Goal: Task Accomplishment & Management: Complete application form

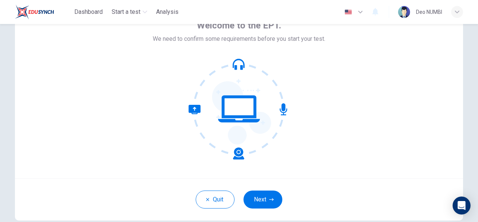
scroll to position [47, 0]
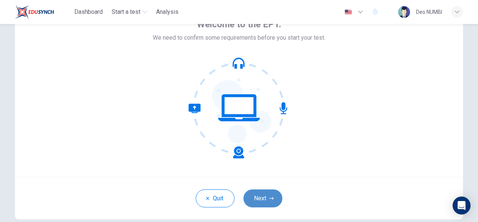
click at [265, 196] on button "Next" at bounding box center [263, 198] width 39 height 18
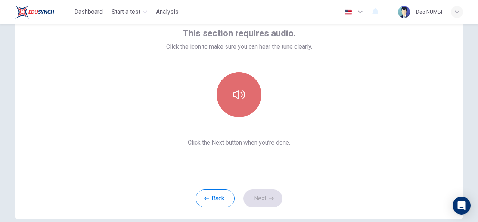
click at [235, 93] on icon "button" at bounding box center [239, 95] width 12 height 12
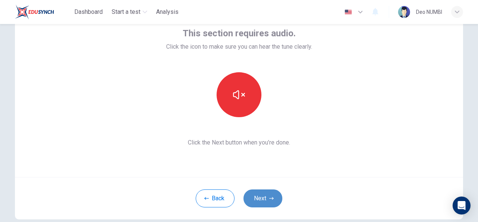
click at [262, 198] on button "Next" at bounding box center [263, 198] width 39 height 18
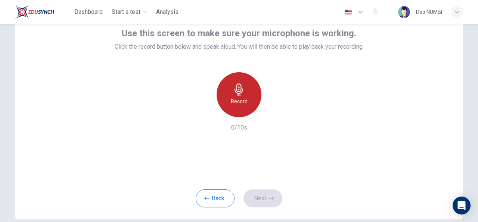
click at [243, 93] on icon "button" at bounding box center [239, 89] width 12 height 12
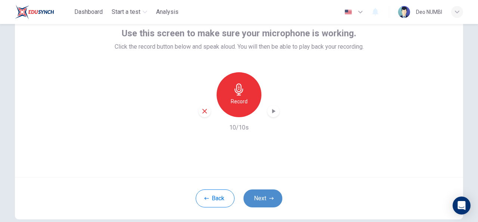
click at [264, 195] on button "Next" at bounding box center [263, 198] width 39 height 18
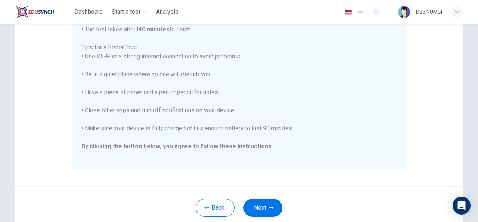
scroll to position [160, 0]
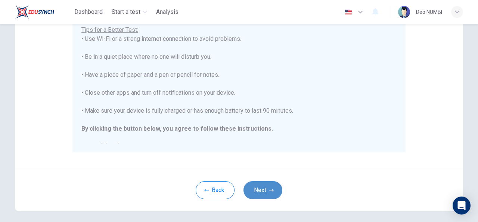
click at [265, 189] on button "Next" at bounding box center [263, 190] width 39 height 18
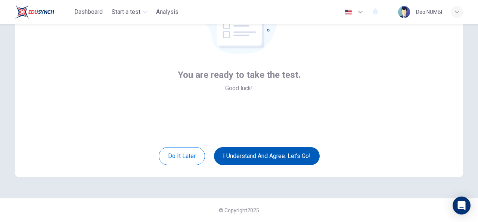
scroll to position [89, 0]
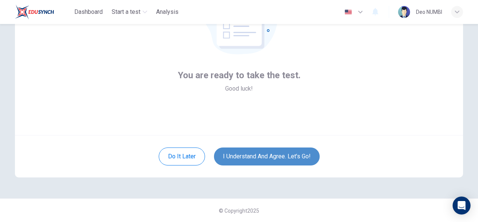
click at [285, 157] on button "I understand and agree. Let’s go!" at bounding box center [267, 156] width 106 height 18
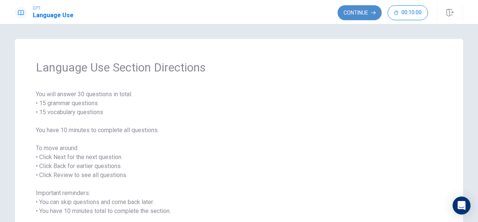
click at [361, 11] on button "Continue" at bounding box center [360, 12] width 44 height 15
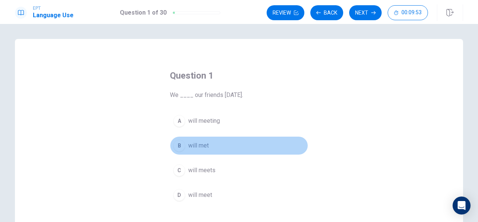
click at [196, 142] on span "will met" at bounding box center [198, 145] width 21 height 9
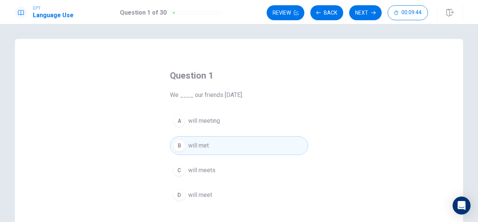
click at [204, 195] on span "will meet" at bounding box center [200, 194] width 24 height 9
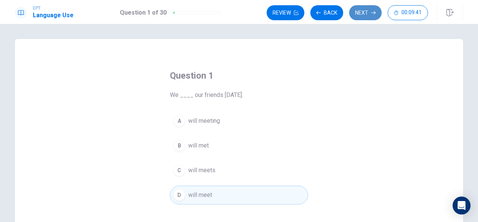
click at [367, 16] on button "Next" at bounding box center [365, 12] width 33 height 15
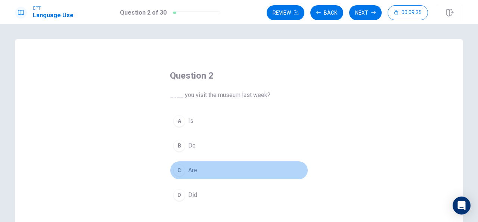
click at [195, 169] on span "Are" at bounding box center [192, 169] width 9 height 9
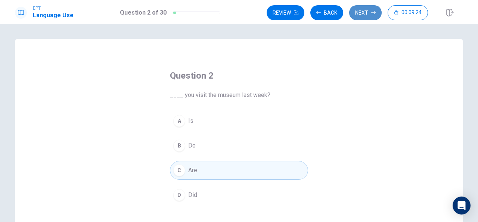
click at [364, 18] on button "Next" at bounding box center [365, 12] width 33 height 15
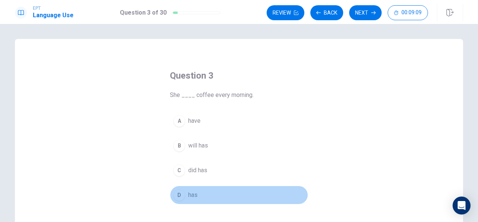
click at [191, 192] on span "has" at bounding box center [192, 194] width 9 height 9
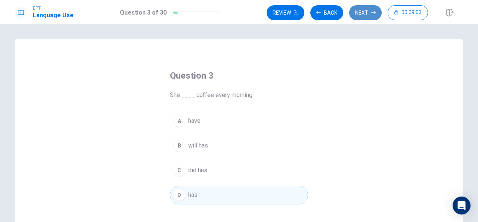
click at [365, 16] on button "Next" at bounding box center [365, 12] width 33 height 15
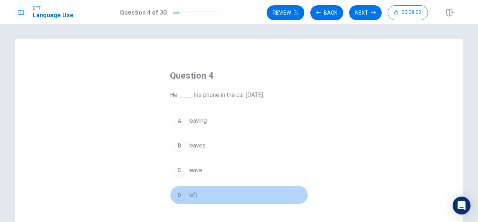
click at [185, 193] on button "D left" at bounding box center [239, 194] width 138 height 19
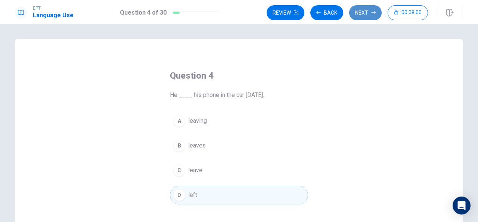
click at [362, 14] on button "Next" at bounding box center [365, 12] width 33 height 15
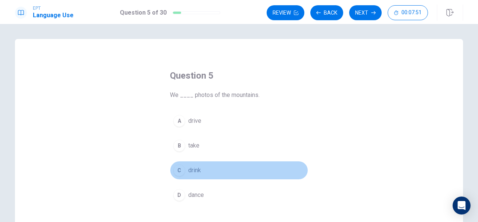
click at [194, 168] on span "drink" at bounding box center [194, 169] width 13 height 9
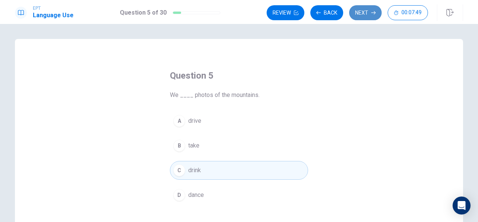
click at [365, 13] on button "Next" at bounding box center [365, 12] width 33 height 15
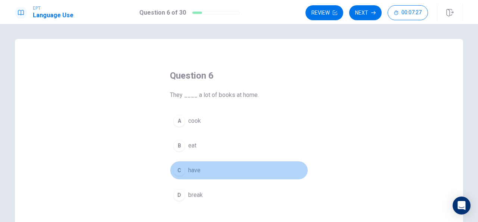
click at [190, 169] on span "have" at bounding box center [194, 169] width 12 height 9
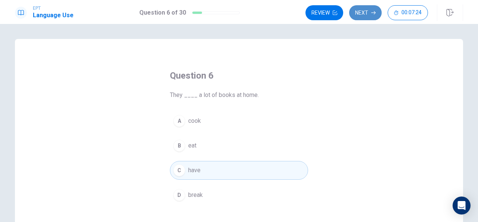
click at [367, 10] on button "Next" at bounding box center [365, 12] width 33 height 15
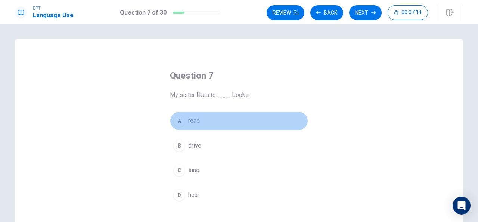
click at [192, 118] on span "read" at bounding box center [194, 120] width 12 height 9
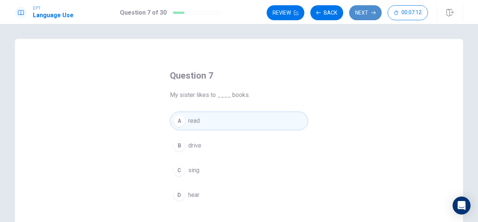
click at [360, 14] on button "Next" at bounding box center [365, 12] width 33 height 15
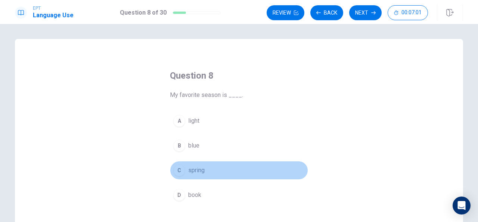
click at [199, 166] on span "spring" at bounding box center [196, 169] width 16 height 9
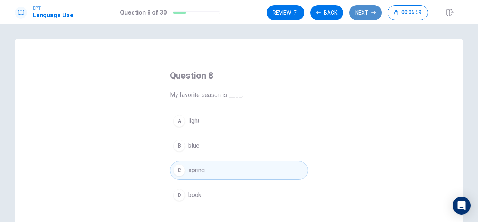
click at [365, 9] on button "Next" at bounding box center [365, 12] width 33 height 15
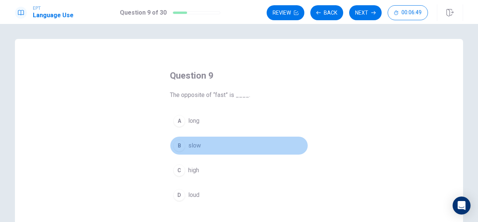
click at [192, 142] on span "slow" at bounding box center [194, 145] width 13 height 9
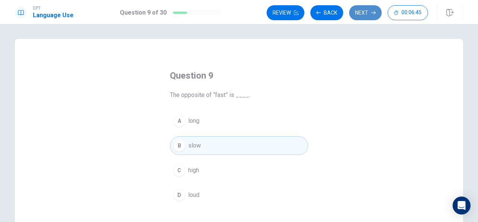
click at [363, 10] on button "Next" at bounding box center [365, 12] width 33 height 15
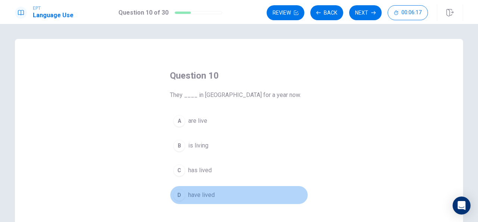
click at [207, 191] on span "have lived" at bounding box center [201, 194] width 27 height 9
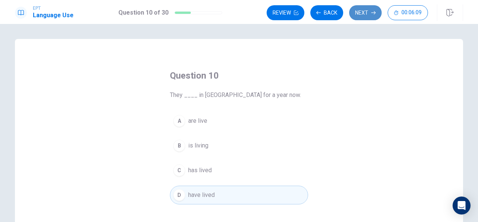
click at [366, 11] on button "Next" at bounding box center [365, 12] width 33 height 15
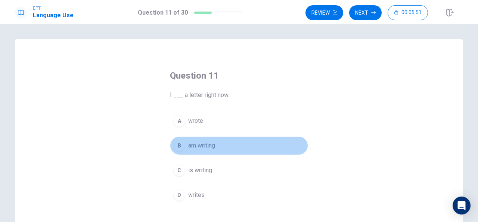
click at [208, 145] on span "am writing" at bounding box center [201, 145] width 27 height 9
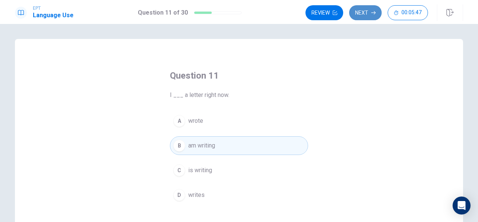
click at [363, 13] on button "Next" at bounding box center [365, 12] width 33 height 15
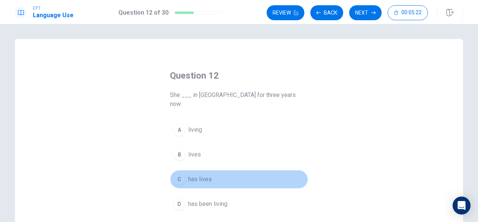
click at [196, 174] on span "has lives" at bounding box center [200, 178] width 24 height 9
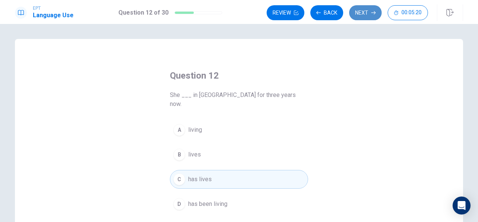
click at [363, 9] on button "Next" at bounding box center [365, 12] width 33 height 15
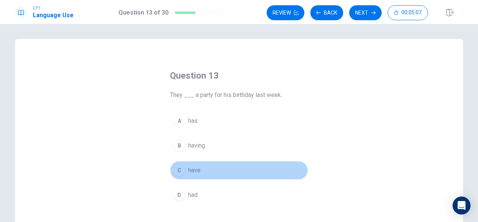
click at [195, 168] on span "have" at bounding box center [194, 169] width 12 height 9
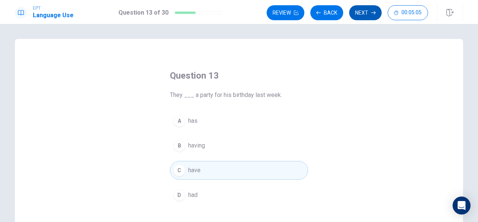
click at [365, 13] on button "Next" at bounding box center [365, 12] width 33 height 15
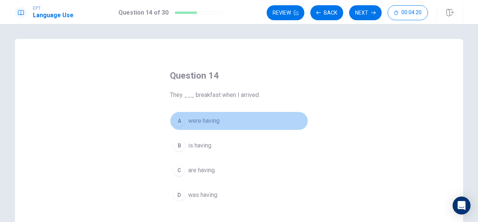
click at [208, 120] on span "were having" at bounding box center [203, 120] width 31 height 9
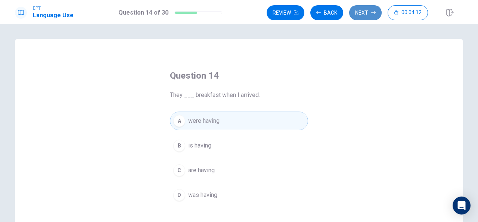
click at [364, 13] on button "Next" at bounding box center [365, 12] width 33 height 15
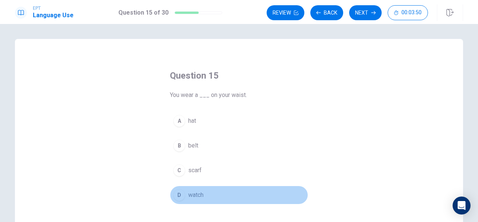
click at [199, 188] on button "D watch" at bounding box center [239, 194] width 138 height 19
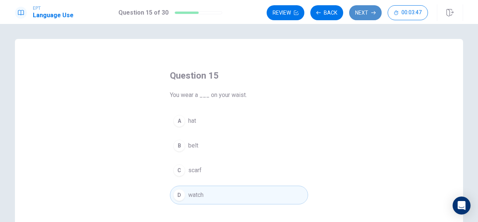
click at [368, 12] on button "Next" at bounding box center [365, 12] width 33 height 15
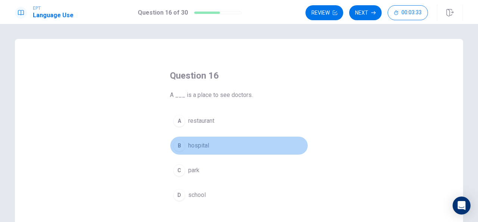
click at [207, 139] on button "B hospital" at bounding box center [239, 145] width 138 height 19
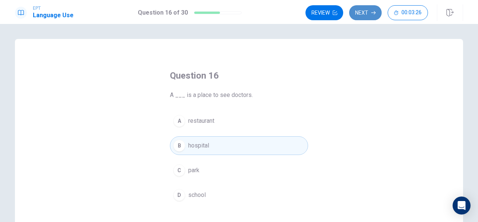
click at [367, 12] on button "Next" at bounding box center [365, 12] width 33 height 15
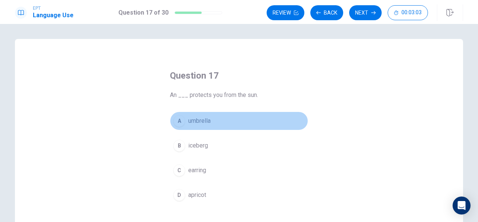
click at [201, 120] on span "umbrella" at bounding box center [199, 120] width 22 height 9
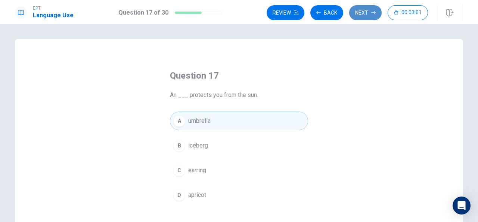
click at [363, 13] on button "Next" at bounding box center [365, 12] width 33 height 15
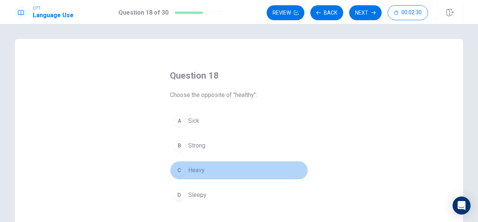
click at [199, 167] on span "Heavy" at bounding box center [196, 169] width 16 height 9
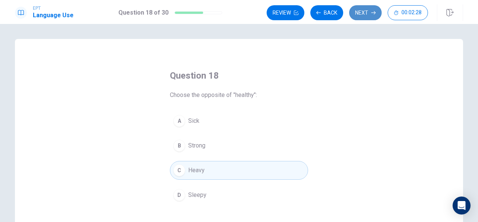
click at [368, 10] on button "Next" at bounding box center [365, 12] width 33 height 15
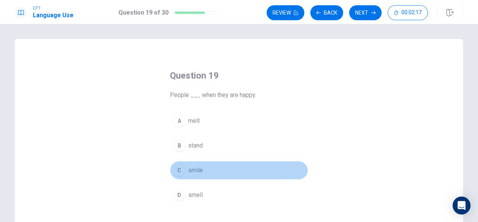
click at [196, 167] on span "smile" at bounding box center [195, 169] width 15 height 9
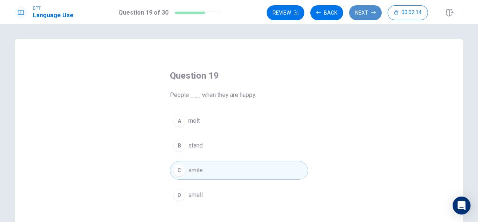
click at [369, 9] on button "Next" at bounding box center [365, 12] width 33 height 15
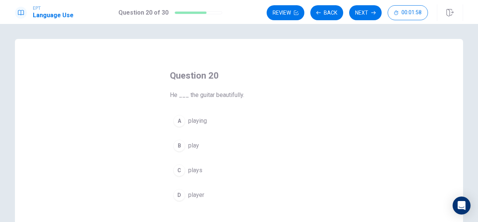
click at [197, 168] on span "plays" at bounding box center [195, 169] width 14 height 9
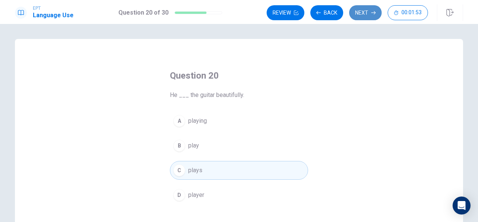
click at [364, 13] on button "Next" at bounding box center [365, 12] width 33 height 15
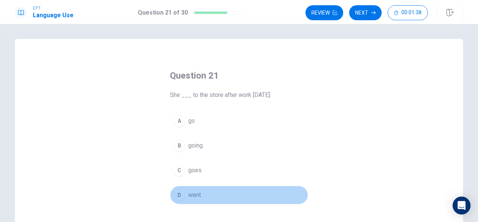
click at [194, 195] on span "went" at bounding box center [194, 194] width 13 height 9
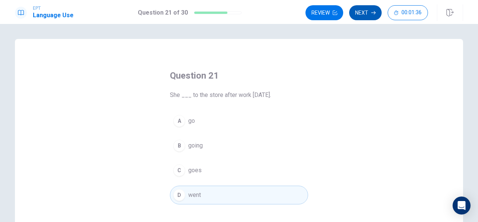
click at [366, 16] on button "Next" at bounding box center [365, 12] width 33 height 15
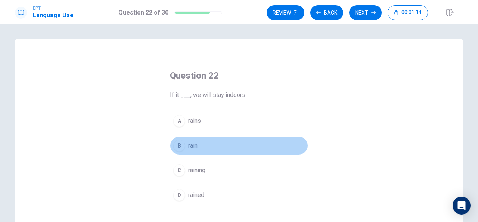
click at [192, 141] on span "rain" at bounding box center [192, 145] width 9 height 9
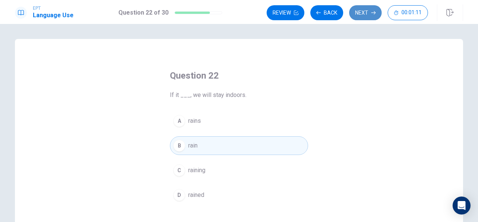
click at [375, 11] on icon "button" at bounding box center [373, 12] width 4 height 4
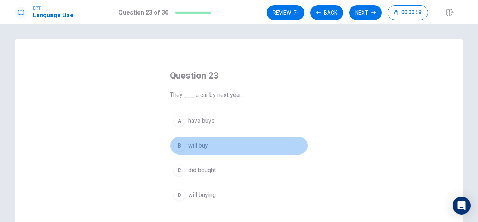
click at [204, 146] on span "will buy" at bounding box center [198, 145] width 20 height 9
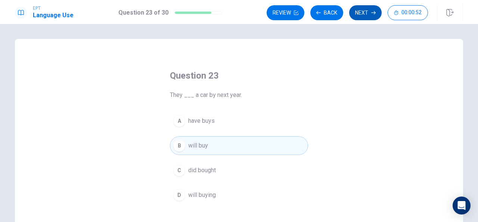
click at [368, 16] on button "Next" at bounding box center [365, 12] width 33 height 15
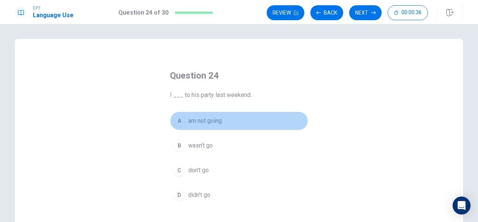
click at [216, 119] on span "am not going" at bounding box center [205, 120] width 34 height 9
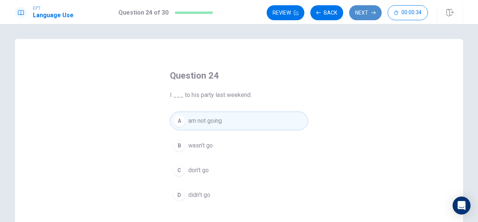
click at [360, 11] on button "Next" at bounding box center [365, 12] width 33 height 15
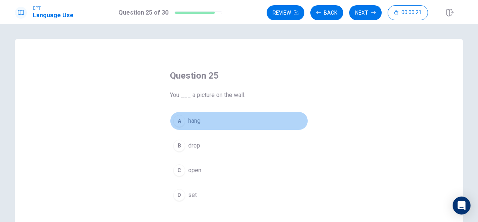
click at [195, 120] on span "hang" at bounding box center [194, 120] width 12 height 9
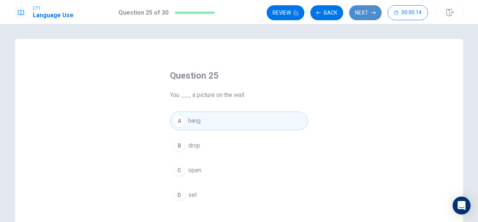
click at [371, 10] on button "Next" at bounding box center [365, 12] width 33 height 15
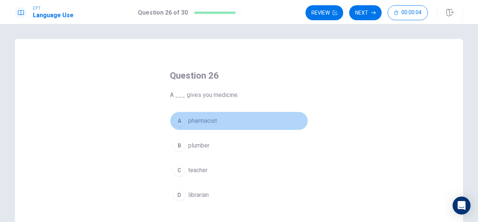
click at [214, 121] on span "pharmacist" at bounding box center [202, 120] width 29 height 9
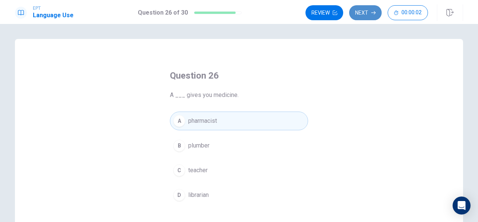
click at [365, 16] on button "Next" at bounding box center [365, 12] width 33 height 15
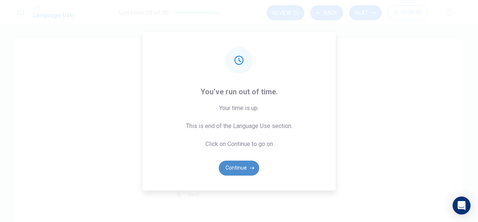
click at [243, 165] on button "Continue" at bounding box center [239, 167] width 40 height 15
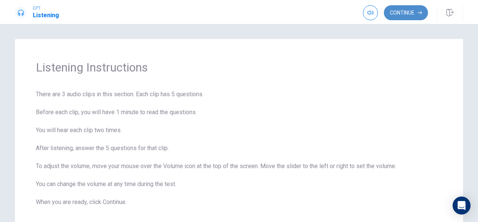
click at [410, 16] on button "Continue" at bounding box center [406, 12] width 44 height 15
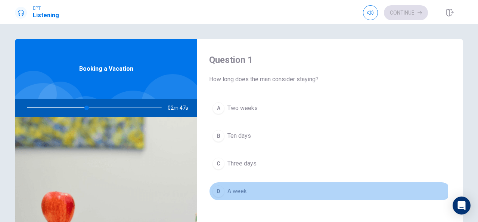
click at [217, 191] on div "D" at bounding box center [219, 191] width 12 height 12
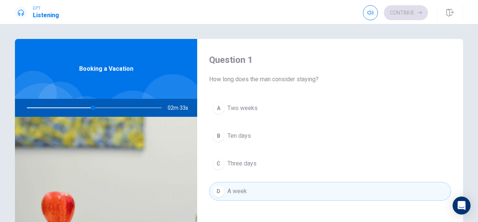
click at [328, 192] on button "D A week" at bounding box center [330, 191] width 242 height 19
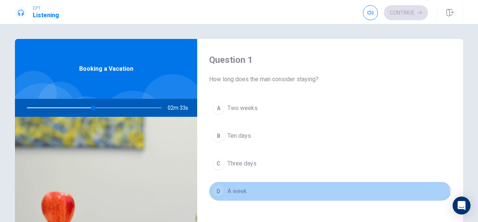
click at [328, 192] on button "D A week" at bounding box center [330, 191] width 242 height 19
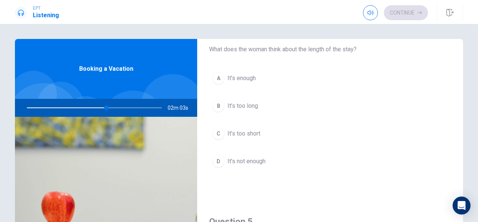
scroll to position [197, 0]
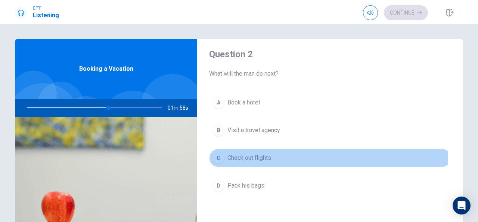
click at [259, 158] on span "Check out flights" at bounding box center [250, 157] width 44 height 9
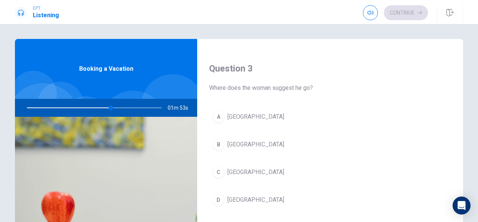
scroll to position [378, 0]
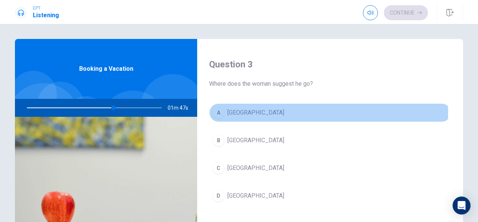
click at [239, 111] on span "[GEOGRAPHIC_DATA]" at bounding box center [256, 112] width 57 height 9
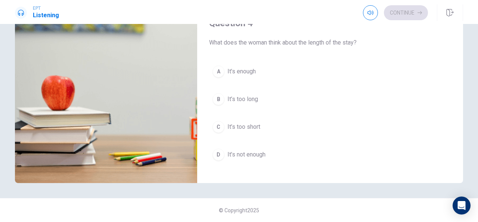
scroll to position [491, 0]
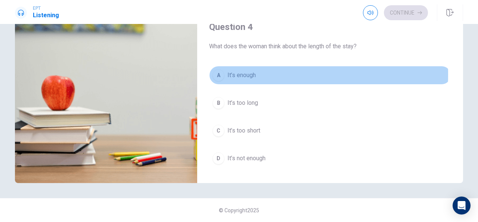
click at [245, 71] on span "It’s enough" at bounding box center [242, 75] width 28 height 9
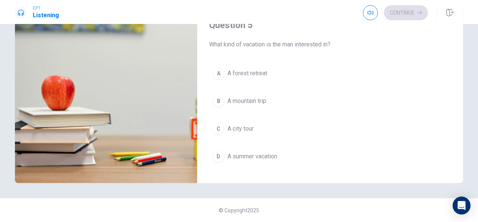
scroll to position [690, 0]
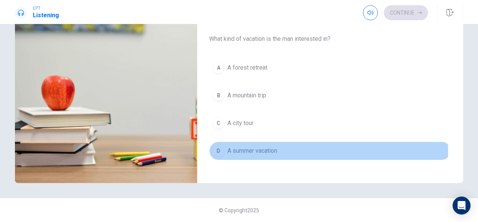
click at [272, 146] on span "A summer vacation" at bounding box center [253, 150] width 50 height 9
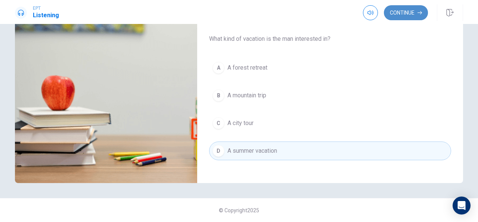
click at [410, 12] on button "Continue" at bounding box center [406, 12] width 44 height 15
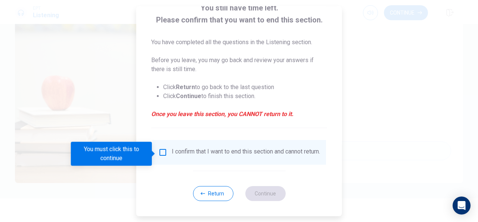
scroll to position [57, 0]
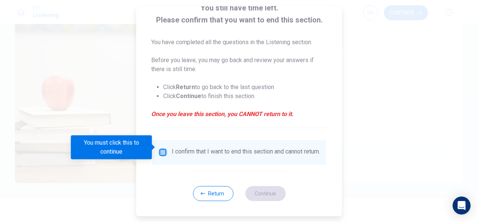
click at [164, 148] on input "You must click this to continue" at bounding box center [162, 152] width 9 height 9
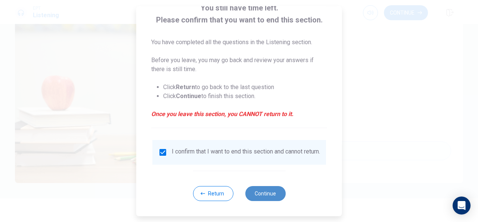
click at [269, 194] on button "Continue" at bounding box center [265, 193] width 40 height 15
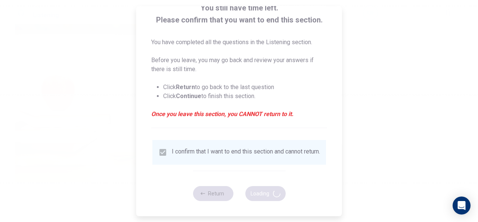
type input "89"
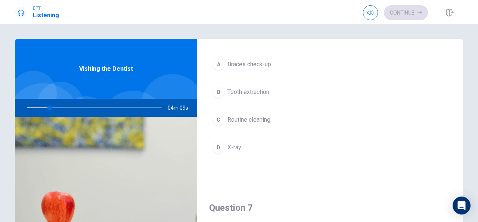
scroll to position [0, 0]
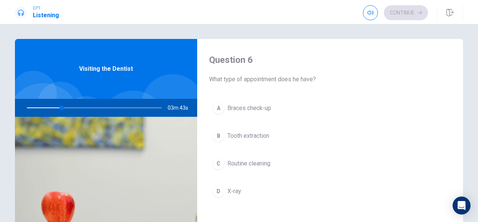
click at [458, 96] on div "Question 6 What type of appointment does he have? A Braces check-up B Tooth ext…" at bounding box center [330, 169] width 266 height 260
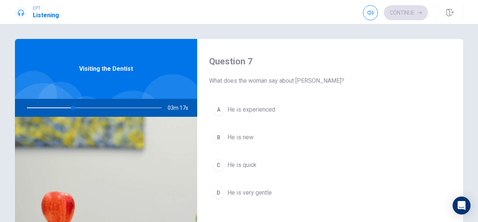
scroll to position [194, 0]
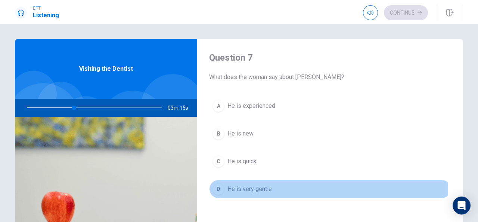
click at [259, 186] on span "He is very gentle" at bounding box center [250, 188] width 44 height 9
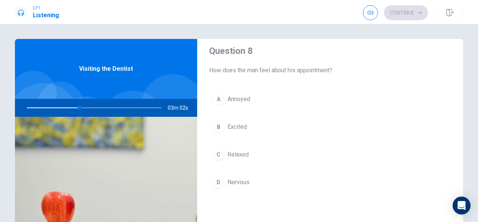
scroll to position [391, 0]
click at [243, 180] on span "Nervous" at bounding box center [239, 182] width 22 height 9
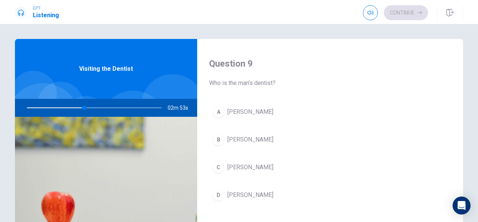
scroll to position [583, 0]
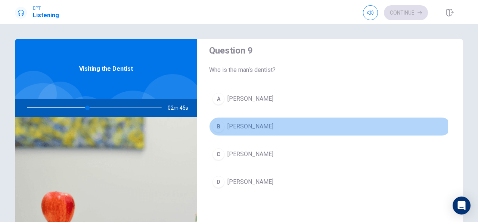
click at [242, 122] on span "[PERSON_NAME]" at bounding box center [251, 126] width 46 height 9
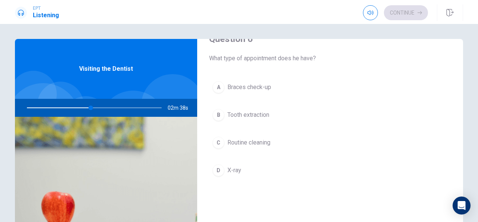
scroll to position [0, 0]
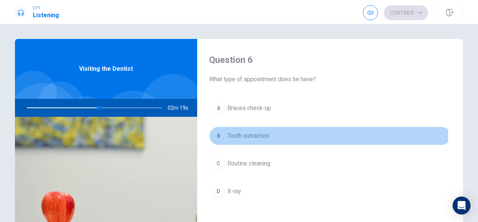
click at [258, 135] on span "Tooth extraction" at bounding box center [249, 135] width 42 height 9
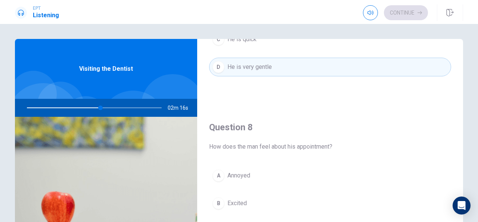
scroll to position [327, 0]
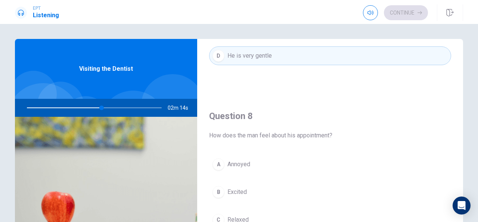
drag, startPoint x: 457, startPoint y: 160, endPoint x: 461, endPoint y: 169, distance: 9.9
click at [461, 169] on div "Question 6 What type of appointment does he have? A Braces check-up B Tooth ext…" at bounding box center [239, 169] width 472 height 260
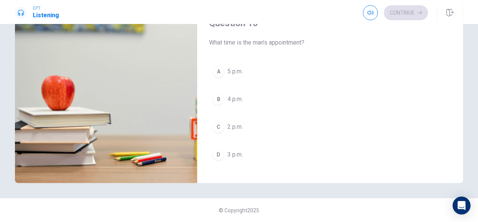
scroll to position [688, 0]
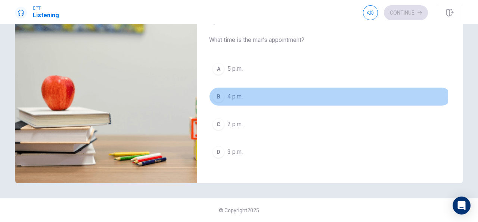
click at [233, 92] on span "4 p.m." at bounding box center [235, 96] width 15 height 9
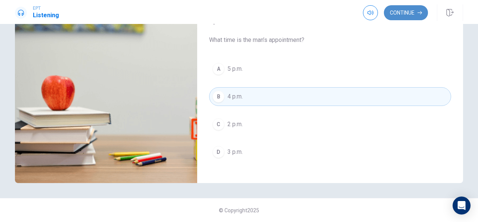
click at [409, 14] on button "Continue" at bounding box center [406, 12] width 44 height 15
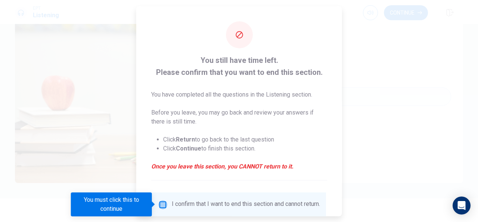
click at [162, 203] on input "You must click this to continue" at bounding box center [162, 203] width 9 height 9
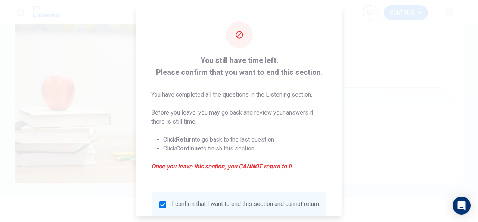
drag, startPoint x: 338, startPoint y: 151, endPoint x: 338, endPoint y: 159, distance: 7.9
click at [338, 159] on div "You still have time left. Please confirm that you want to end this section. You…" at bounding box center [239, 111] width 206 height 210
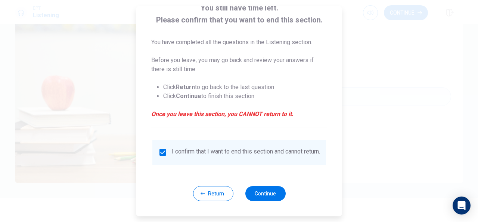
scroll to position [57, 0]
click at [270, 193] on button "Continue" at bounding box center [265, 193] width 40 height 15
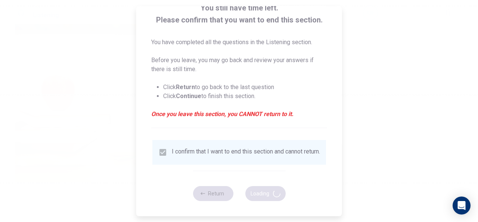
type input "71"
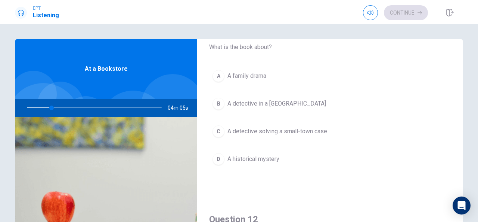
scroll to position [31, 0]
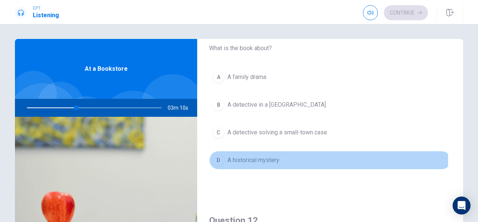
click at [271, 160] on span "A historical mystery" at bounding box center [254, 159] width 52 height 9
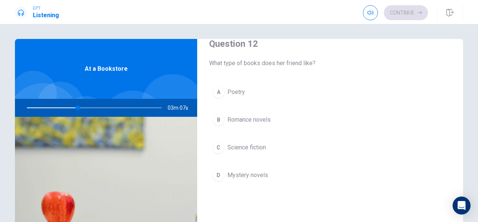
scroll to position [209, 0]
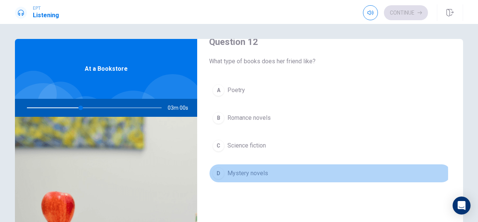
click at [262, 171] on span "Mystery novels" at bounding box center [248, 172] width 41 height 9
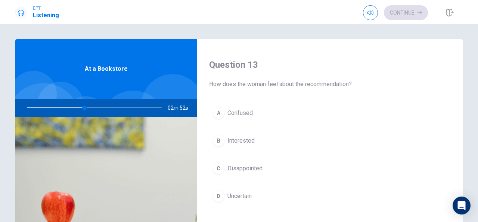
scroll to position [380, 0]
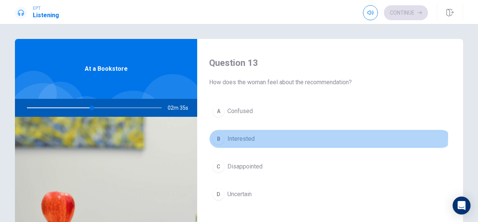
click at [247, 134] on span "Interested" at bounding box center [241, 138] width 27 height 9
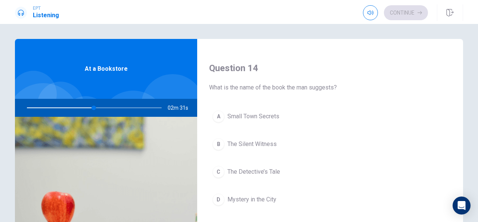
scroll to position [568, 0]
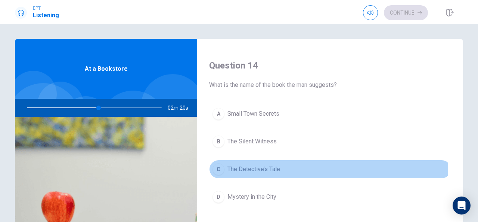
click at [276, 165] on span "The Detective’s Tale" at bounding box center [254, 168] width 53 height 9
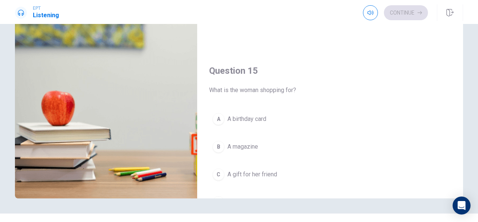
scroll to position [667, 0]
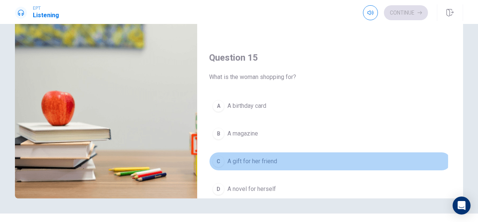
click at [271, 157] on span "A gift for her friend" at bounding box center [253, 161] width 50 height 9
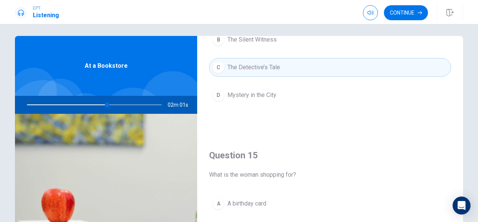
scroll to position [2, 0]
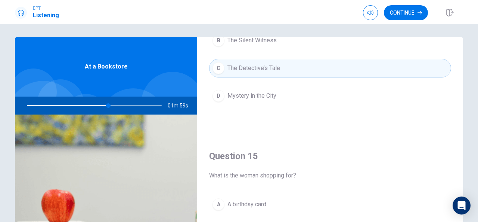
drag, startPoint x: 474, startPoint y: 73, endPoint x: 475, endPoint y: 78, distance: 5.3
click at [475, 78] on div "Question 11 What is the book about? A A family drama B A detective in a big cit…" at bounding box center [239, 123] width 478 height 198
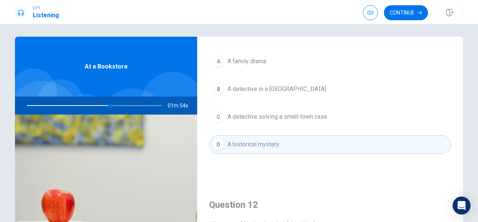
scroll to position [15, 0]
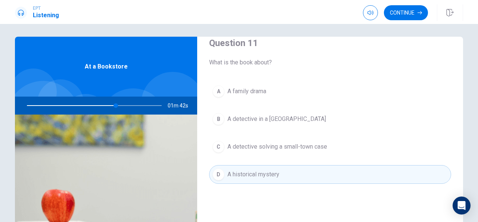
click at [282, 117] on span "A detective in a [GEOGRAPHIC_DATA]" at bounding box center [277, 118] width 99 height 9
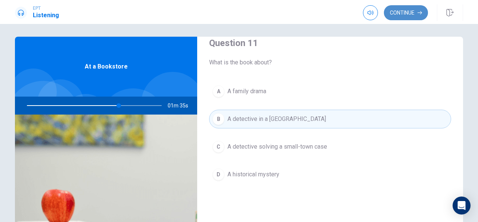
click at [411, 10] on button "Continue" at bounding box center [406, 12] width 44 height 15
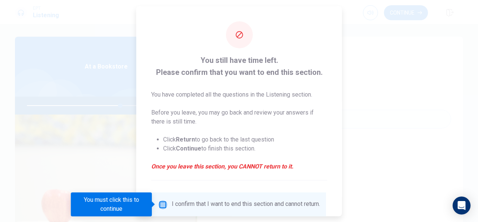
click at [162, 203] on input "You must click this to continue" at bounding box center [162, 203] width 9 height 9
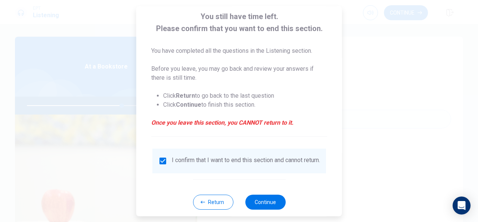
scroll to position [57, 0]
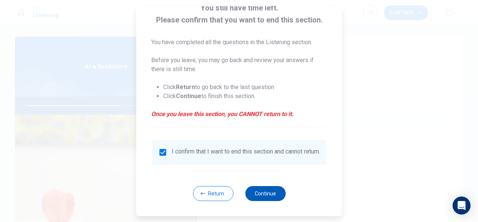
click at [273, 194] on button "Continue" at bounding box center [265, 193] width 40 height 15
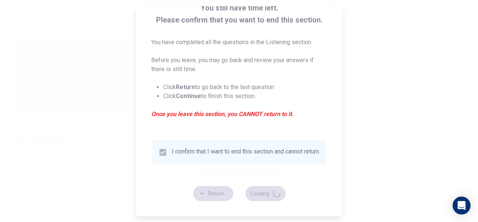
type input "72"
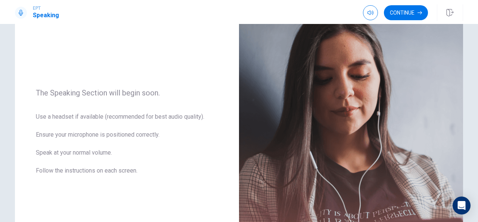
scroll to position [78, 0]
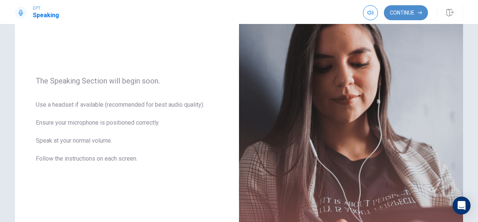
click at [410, 12] on button "Continue" at bounding box center [406, 12] width 44 height 15
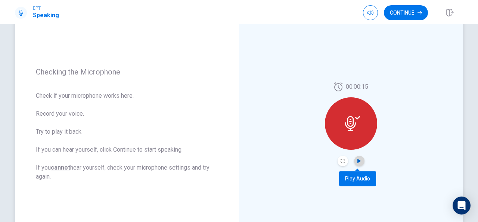
click at [359, 160] on icon "Play Audio" at bounding box center [359, 160] width 3 height 4
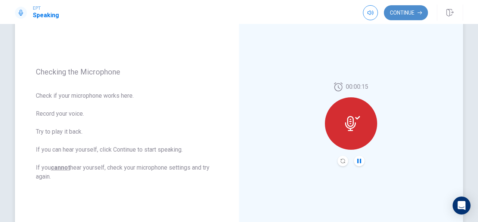
click at [410, 14] on button "Continue" at bounding box center [406, 12] width 44 height 15
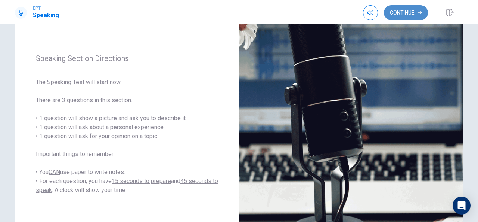
click at [411, 14] on button "Continue" at bounding box center [406, 12] width 44 height 15
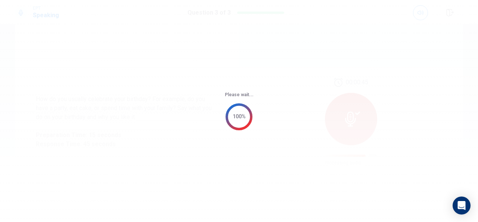
scroll to position [0, 0]
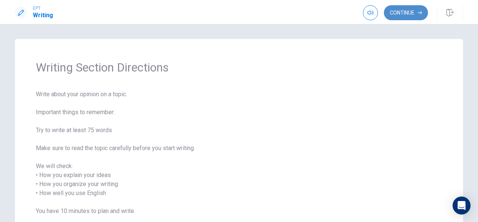
click at [409, 12] on button "Continue" at bounding box center [406, 12] width 44 height 15
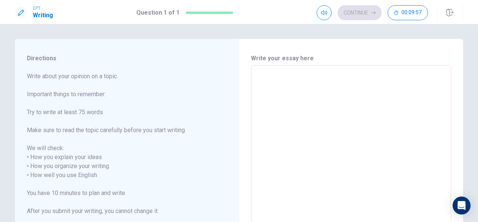
click at [378, 82] on textarea at bounding box center [351, 174] width 190 height 207
type textarea "i"
type textarea "x"
type textarea "I"
type textarea "x"
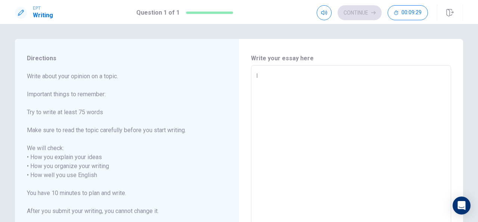
type textarea "I"
type textarea "x"
type textarea "I t"
type textarea "x"
type textarea "I th"
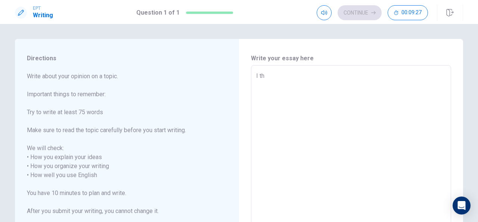
type textarea "x"
type textarea "I thi"
type textarea "x"
type textarea "I thin"
type textarea "x"
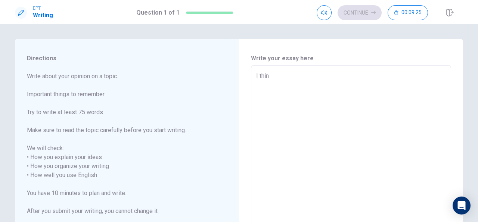
type textarea "I think"
type textarea "x"
type textarea "I think"
type textarea "x"
type textarea "I think s"
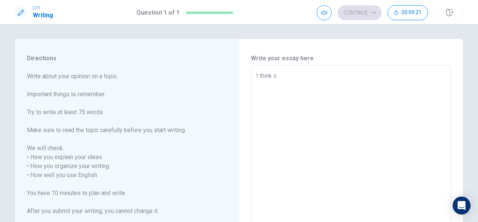
type textarea "x"
type textarea "I think so"
type textarea "x"
type textarea "I think sod"
type textarea "x"
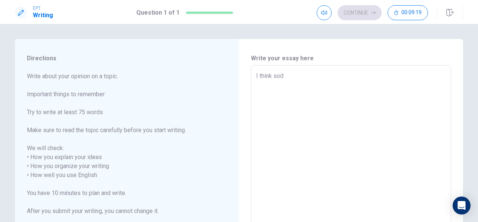
type textarea "I think soda"
type textarea "x"
type textarea "I think soda"
type textarea "x"
type textarea "I think soda c"
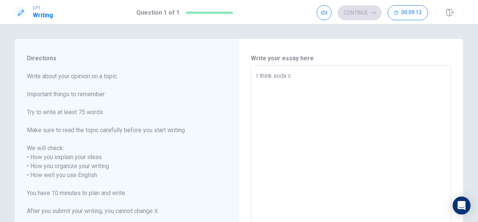
type textarea "x"
type textarea "I think soda ca"
type textarea "x"
type textarea "I think soda can"
type textarea "x"
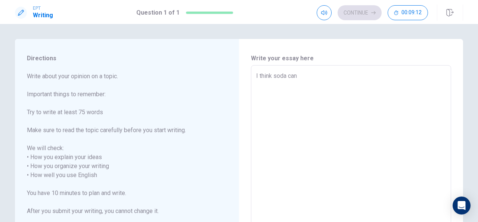
type textarea "I think soda can"
type textarea "x"
type textarea "I think soda can b"
type textarea "x"
type textarea "I think soda can be"
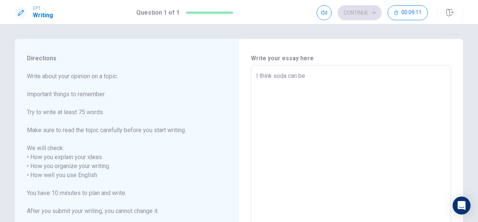
type textarea "x"
type textarea "I think soda can be"
type textarea "x"
type textarea "I think soda can be g"
type textarea "x"
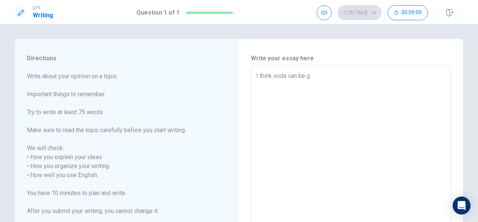
type textarea "I think soda can be go"
type textarea "x"
type textarea "I think soda can be goo"
type textarea "x"
type textarea "I think soda can be good"
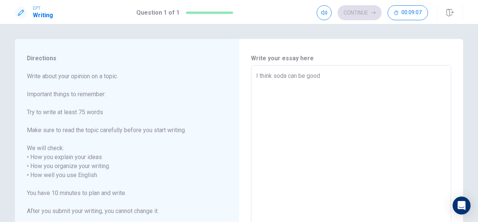
type textarea "x"
type textarea "I think soda can be good"
type textarea "x"
type textarea "I think soda can be good a"
type textarea "x"
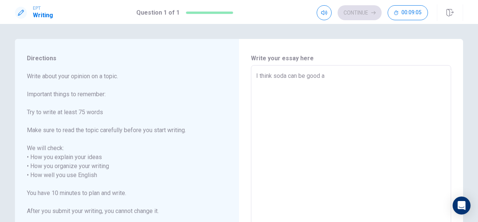
type textarea "I think soda can be good an"
type textarea "x"
type textarea "I think soda can be good and"
type textarea "x"
type textarea "I think soda can be good and"
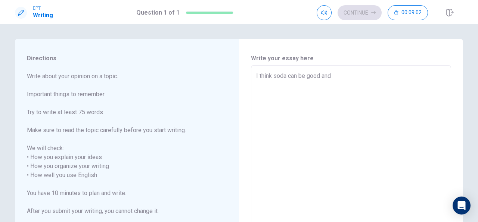
type textarea "x"
type textarea "I think soda can be good and h"
type textarea "x"
type textarea "I think soda can be good and he"
type textarea "x"
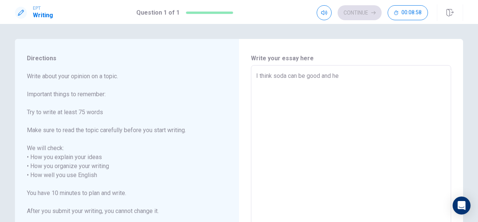
type textarea "I think soda can be good and hel"
type textarea "x"
type textarea "I think soda can be good and help"
type textarea "x"
type textarea "I think soda can be good and help"
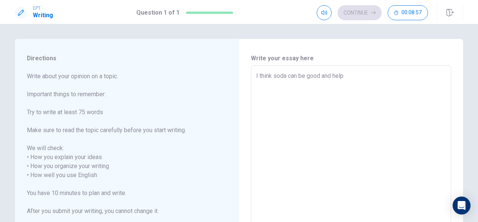
type textarea "x"
type textarea "I think soda can be good and help t"
type textarea "x"
type textarea "I think soda can be good and help to"
type textarea "x"
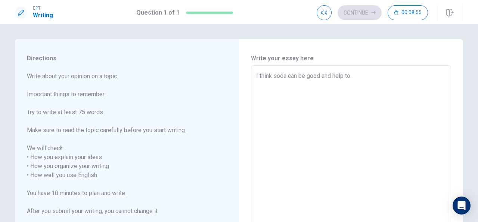
type textarea "I think soda can be good and help to"
type textarea "x"
type textarea "I think soda can be good and help to r"
type textarea "x"
type textarea "I think soda can be good and help to re"
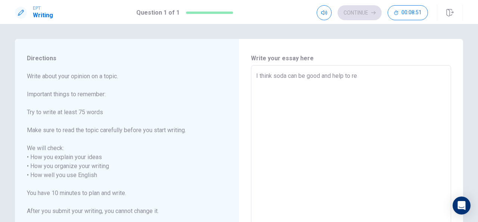
type textarea "x"
type textarea "I think soda can be good and help to rel"
type textarea "x"
type textarea "I think soda can be good and help to [MEDICAL_DATA]"
type textarea "x"
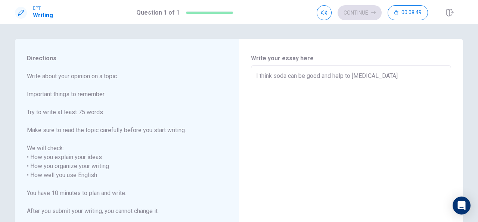
type textarea "I think soda can be good and help to relax"
type textarea "x"
type textarea "I think soda can be good and help to relax"
type textarea "x"
type textarea "I think soda can be good and help to relax w"
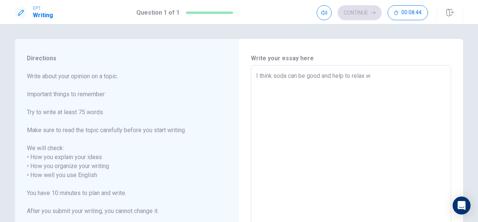
type textarea "x"
type textarea "I think soda can be good and help to relax wh"
type textarea "x"
type textarea "I think soda can be good and help to relax whe"
type textarea "x"
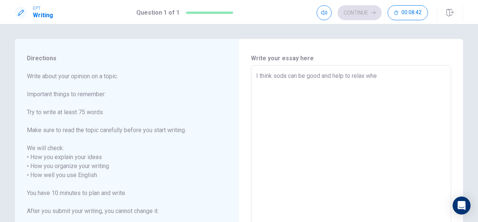
type textarea "I think soda can be good and help to relax when"
type textarea "x"
type textarea "I think soda can be good and help to relax when"
type textarea "x"
type textarea "I think soda can be good and help to relax when y"
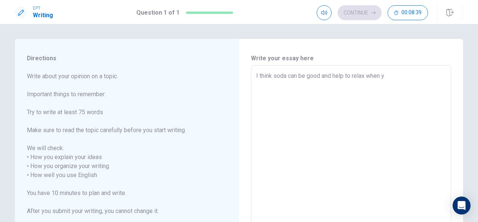
type textarea "x"
type textarea "I think soda can be good and help to relax when yo"
type textarea "x"
type textarea "I think soda can be good and help to relax when you"
type textarea "x"
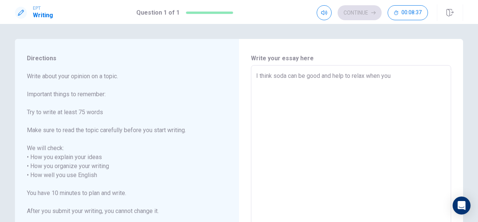
type textarea "I think soda can be good and help to relax when you"
type textarea "x"
type textarea "I think soda can be good and help to relax when you a"
type textarea "x"
type textarea "I think soda can be good and help to relax when you ar"
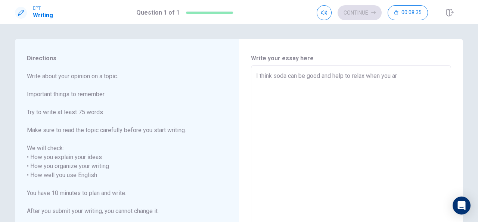
type textarea "x"
type textarea "I think soda can be good and help to relax when you are"
type textarea "x"
type textarea "I think soda can be good and help to relax when you are"
type textarea "x"
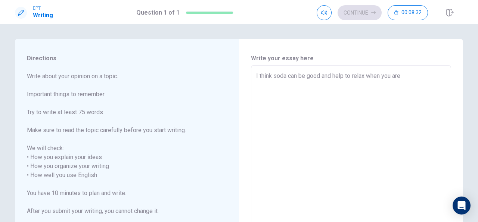
type textarea "I think soda can be good and help to relax when you are t"
type textarea "x"
type textarea "I think soda can be good and help to relax when you are ti"
type textarea "x"
type textarea "I think soda can be good and help to relax when you are tir"
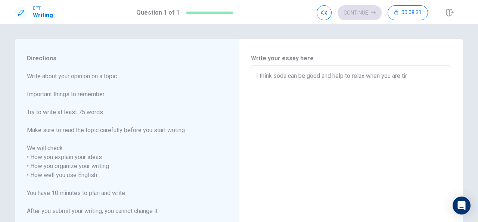
type textarea "x"
type textarea "I think soda can be good and help to relax when you are tire"
type textarea "x"
type textarea "I think soda can be good and help to relax when you are tired"
type textarea "x"
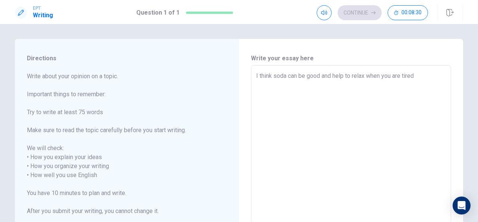
type textarea "I think soda can be good and help to relax when you are tired"
type textarea "x"
type textarea "I think soda can be good and help to relax when you are tired b"
type textarea "x"
type textarea "I think soda can be good and help to relax when you are tired bu"
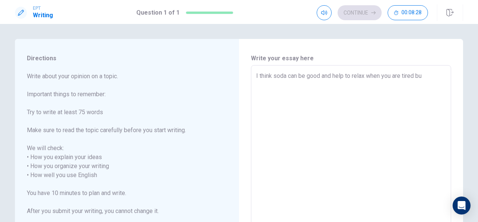
type textarea "x"
type textarea "I think soda can be good and help to relax when you are tired but"
type textarea "x"
type textarea "I think soda can be good and help to relax when you are tired but"
type textarea "x"
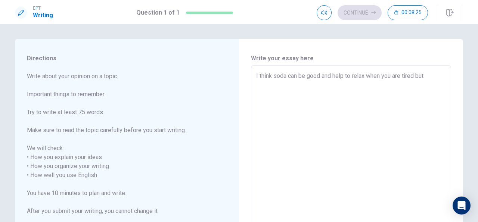
type textarea "I think soda can be good and help to relax when you are tired but i"
type textarea "x"
type textarea "I think soda can be good and help to relax when you are tired but it"
type textarea "x"
type textarea "I think soda can be good and help to relax when you are tired but it"
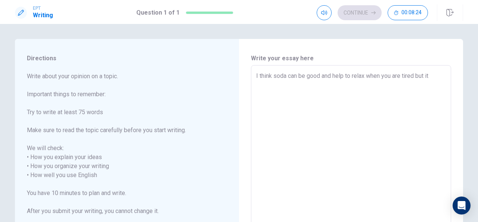
type textarea "x"
type textarea "I think soda can be good and help to relax when you are tired but it t"
type textarea "x"
type textarea "I think soda can be good and help to relax when you are tired but it tr"
type textarea "x"
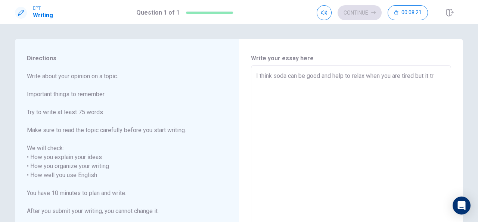
type textarea "I think soda can be good and help to relax when you are tired but it tru"
type textarea "x"
type textarea "I think soda can be good and help to relax when you are tired but it true"
type textarea "x"
type textarea "I think soda can be good and help to relax when you are tired but it true"
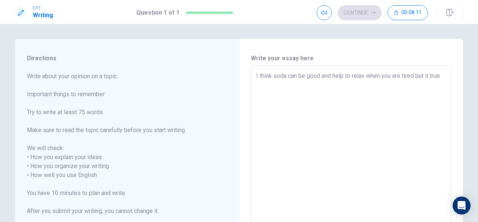
type textarea "x"
type textarea "I think soda can be good and help to relax when you are tired but it true i"
type textarea "x"
type textarea "I think soda can be good and help to relax when you are tired but it true it"
type textarea "x"
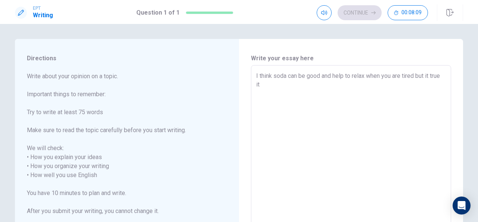
type textarea "I think soda can be good and help to relax when you are tired but it true it"
type textarea "x"
type textarea "I think soda can be good and help to relax when you are tired but it true it i"
type textarea "x"
type textarea "I think soda can be good and help to relax when you are tired but it true it is"
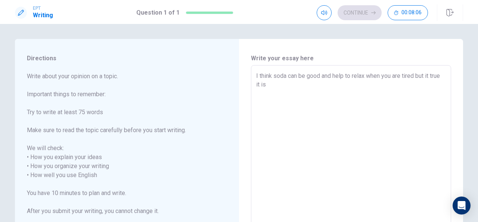
type textarea "x"
type textarea "I think soda can be good and help to relax when you are tired but it true it is"
type textarea "x"
type textarea "I think soda can be good and help to relax when you are tired but it true it is…"
type textarea "x"
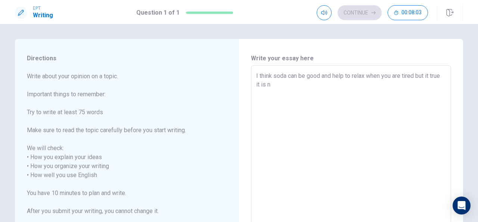
type textarea "I think soda can be good and help to relax when you are tired but it true it is…"
type textarea "x"
type textarea "I think soda can be good and help to relax when you are tired but it true it is…"
type textarea "x"
type textarea "I think soda can be good and help to relax when you are tired but it true it is…"
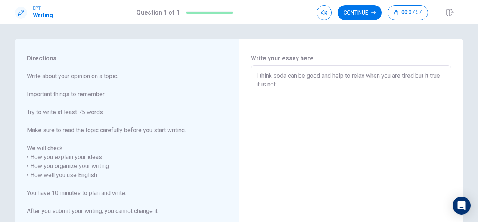
type textarea "x"
type textarea "I think soda can be good and help to relax when you are tired but it true it is…"
type textarea "x"
type textarea "I think soda can be good and help to relax when you are tired but it true it is…"
type textarea "x"
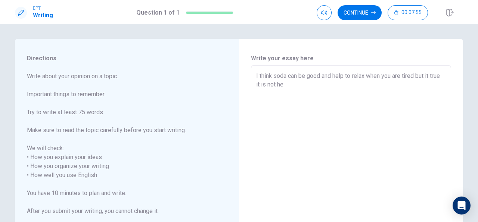
type textarea "I think soda can be good and help to relax when you are tired but it true it is…"
type textarea "x"
type textarea "I think soda can be good and help to relax when you are tired but it true it is…"
type textarea "x"
type textarea "I think soda can be good and help to relax when you are tired but it true it is…"
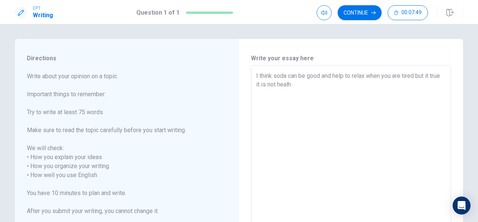
type textarea "x"
type textarea "I think soda can be good and help to relax when you are tired but it true it is…"
type textarea "x"
type textarea "I think soda can be good and help to relax when you are tired but it true it is…"
type textarea "x"
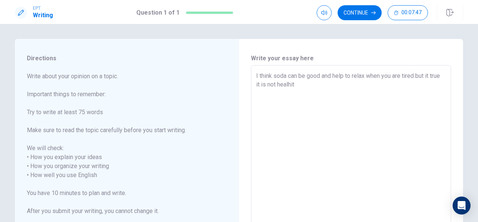
type textarea "I think soda can be good and help to relax when you are tired but it true it is…"
type textarea "x"
type textarea "I think soda can be good and help to relax when you are tired but it true it is…"
type textarea "x"
type textarea "I think soda can be good and help to relax when you are tired but it true it is…"
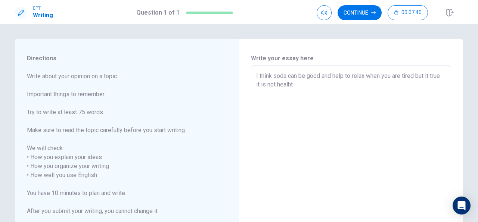
type textarea "x"
type textarea "I think soda can be good and help to relax when you are tired but it true it is…"
type textarea "x"
type textarea "I think soda can be good and help to relax when you are tired but it true it is…"
type textarea "x"
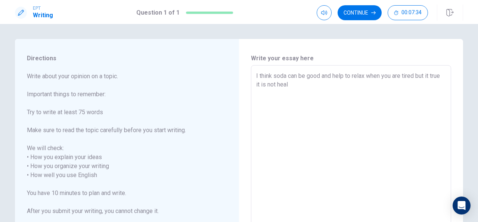
type textarea "I think soda can be good and help to relax when you are tired but it true it is…"
type textarea "x"
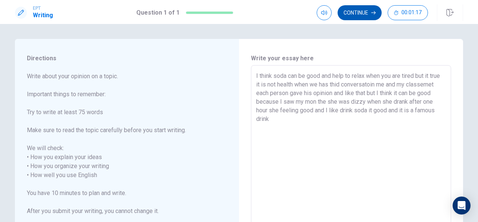
click at [364, 15] on button "Continue" at bounding box center [360, 12] width 44 height 15
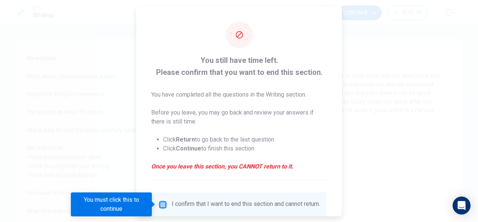
click at [165, 205] on input "You must click this to continue" at bounding box center [162, 203] width 9 height 9
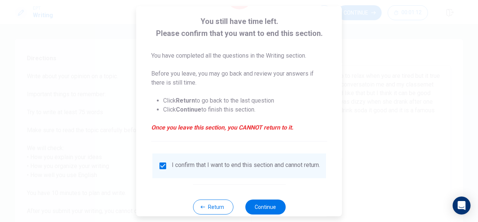
scroll to position [57, 0]
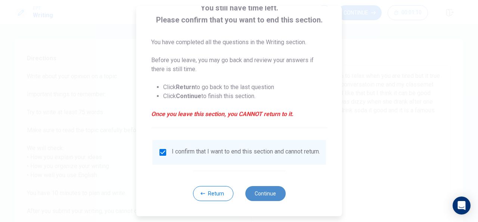
click at [269, 190] on button "Continue" at bounding box center [265, 193] width 40 height 15
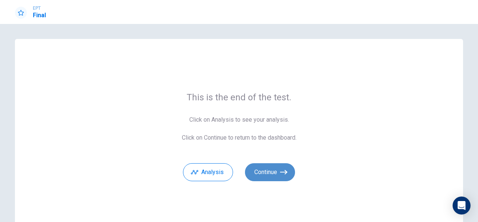
click at [270, 171] on button "Continue" at bounding box center [270, 172] width 50 height 18
